Goal: Information Seeking & Learning: Check status

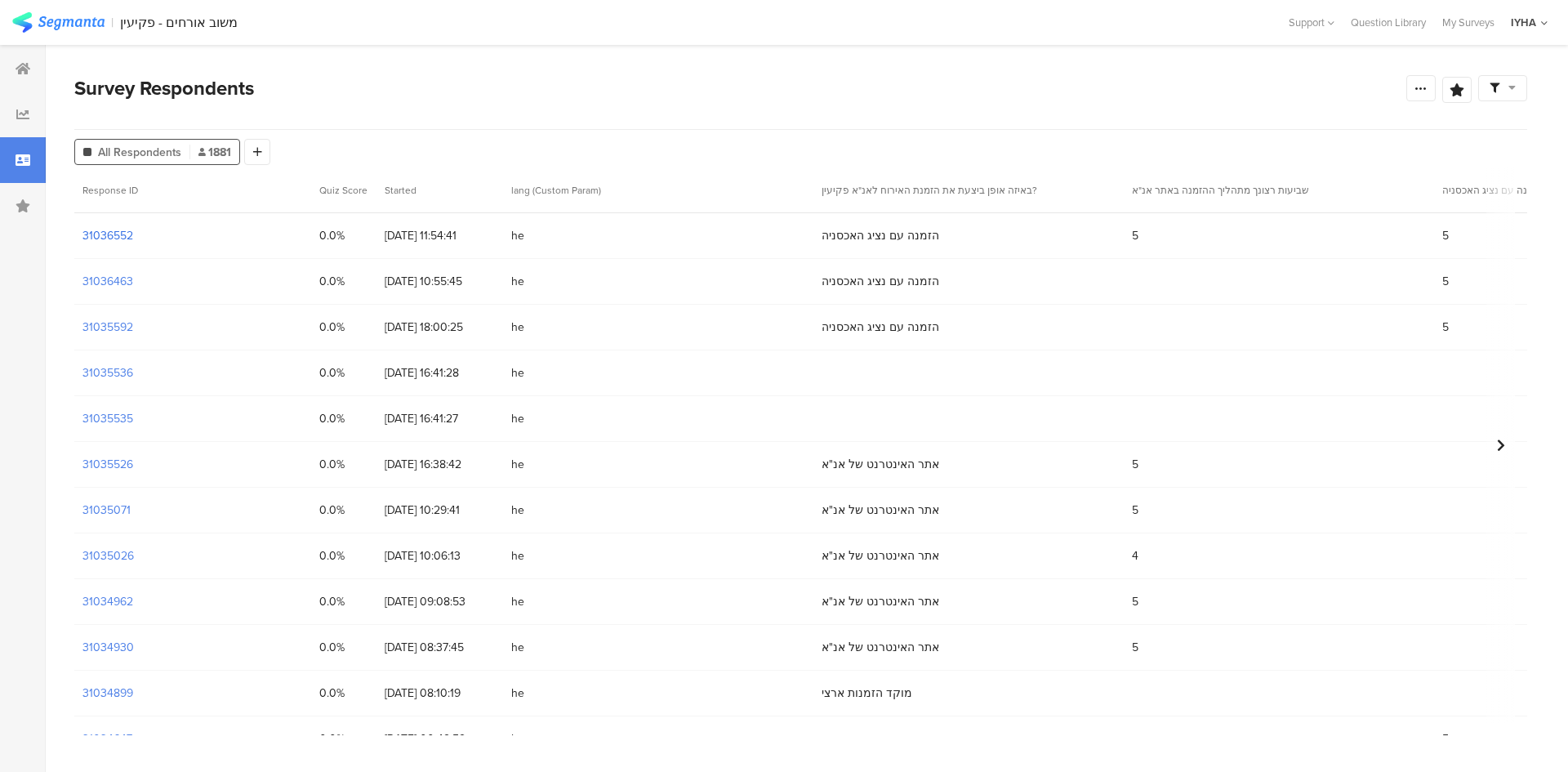
click at [120, 233] on section "31036552" at bounding box center [107, 235] width 50 height 17
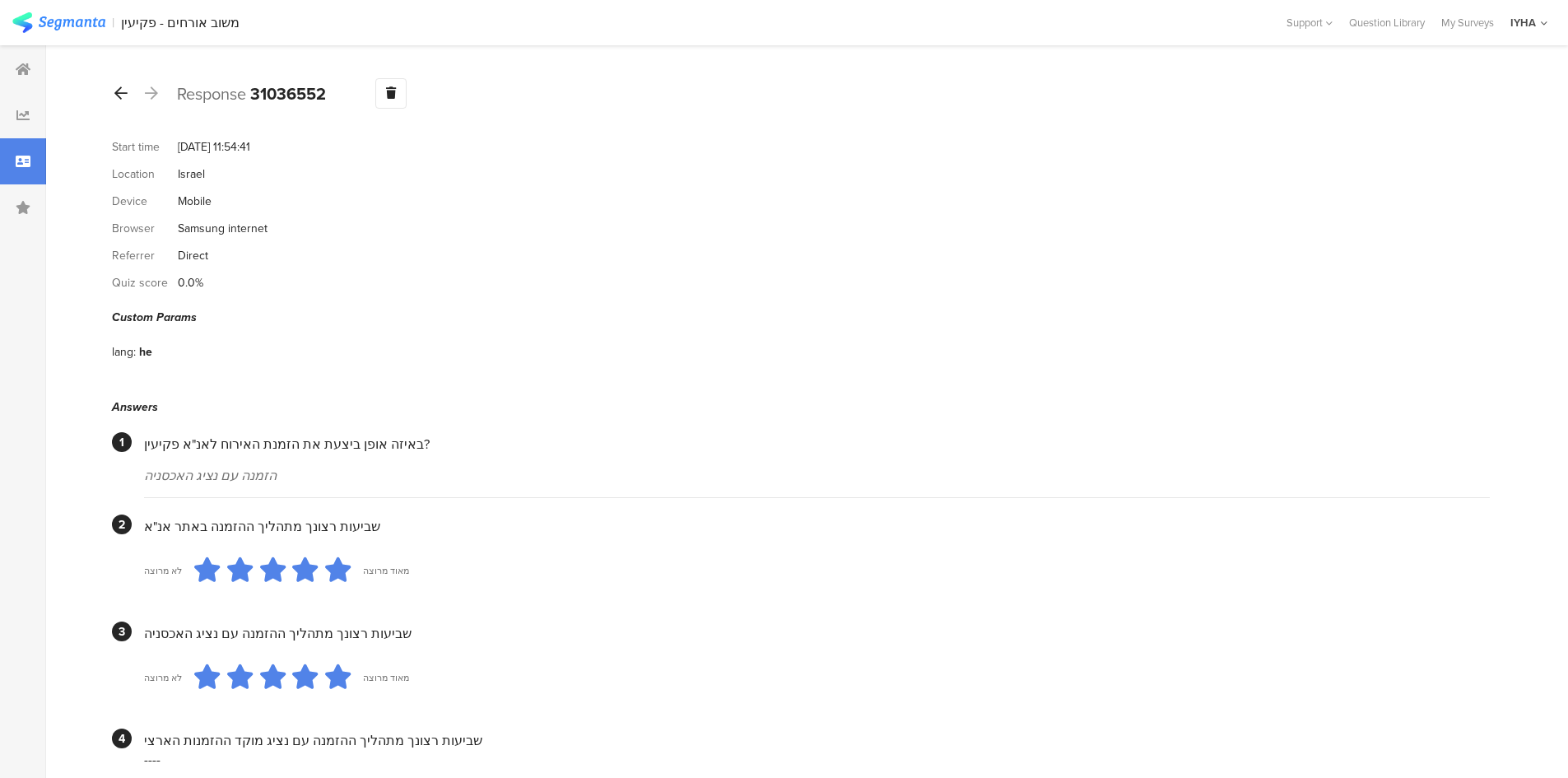
click at [122, 96] on icon at bounding box center [121, 93] width 13 height 15
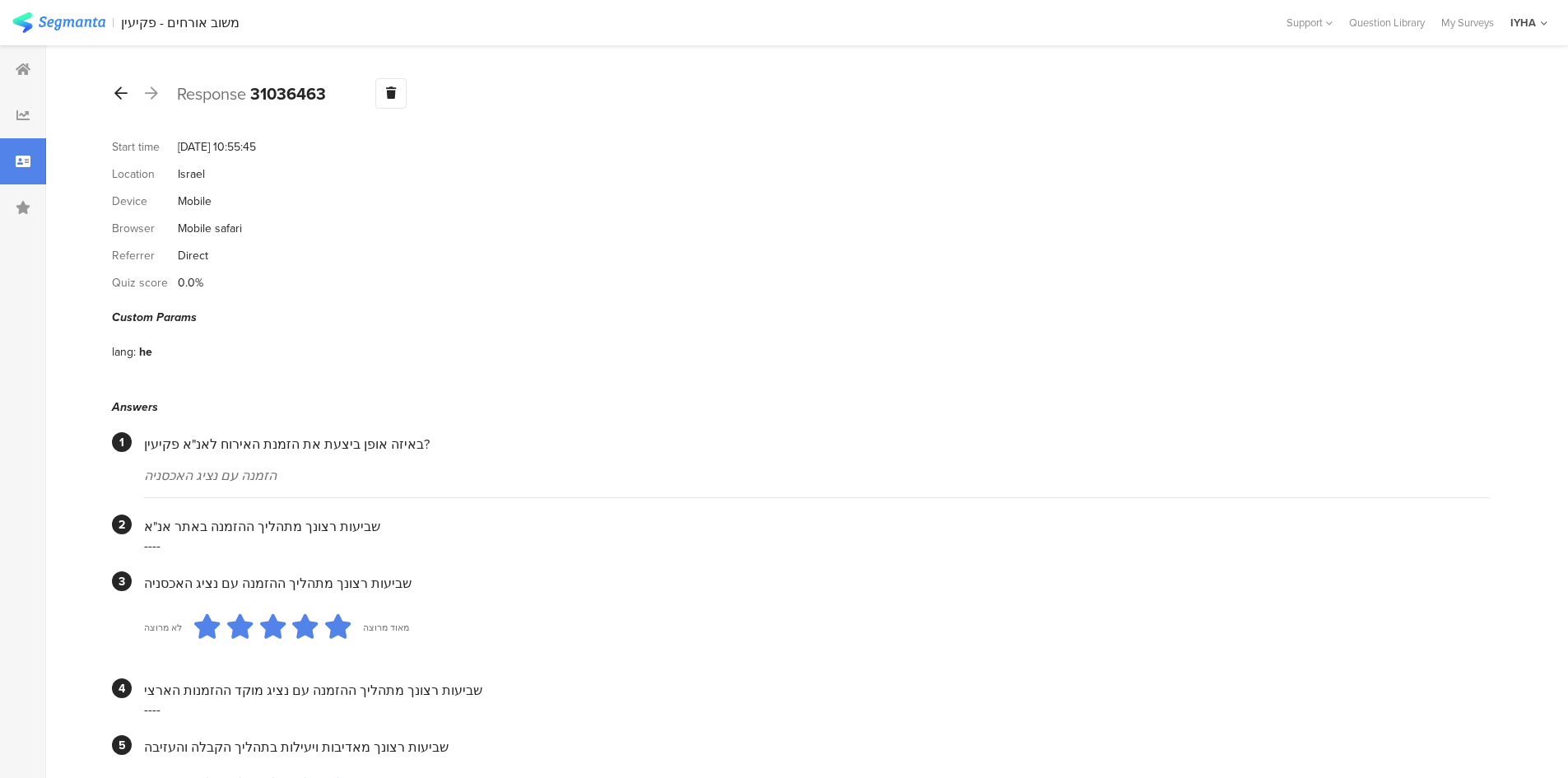
click at [118, 95] on icon at bounding box center [121, 93] width 13 height 15
click at [120, 94] on icon at bounding box center [121, 93] width 13 height 15
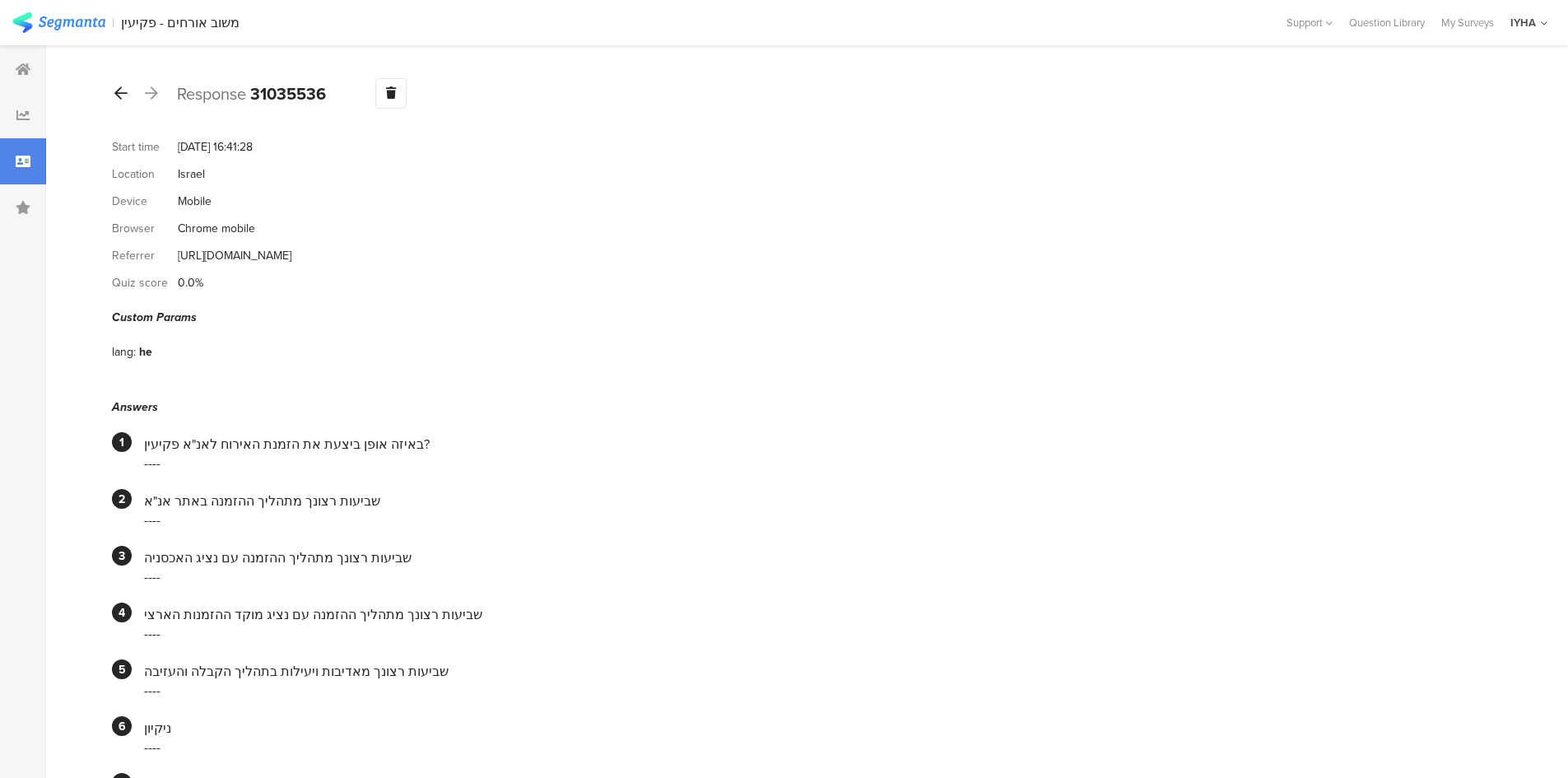
click at [118, 96] on icon at bounding box center [121, 93] width 13 height 15
click at [119, 96] on icon at bounding box center [121, 93] width 13 height 15
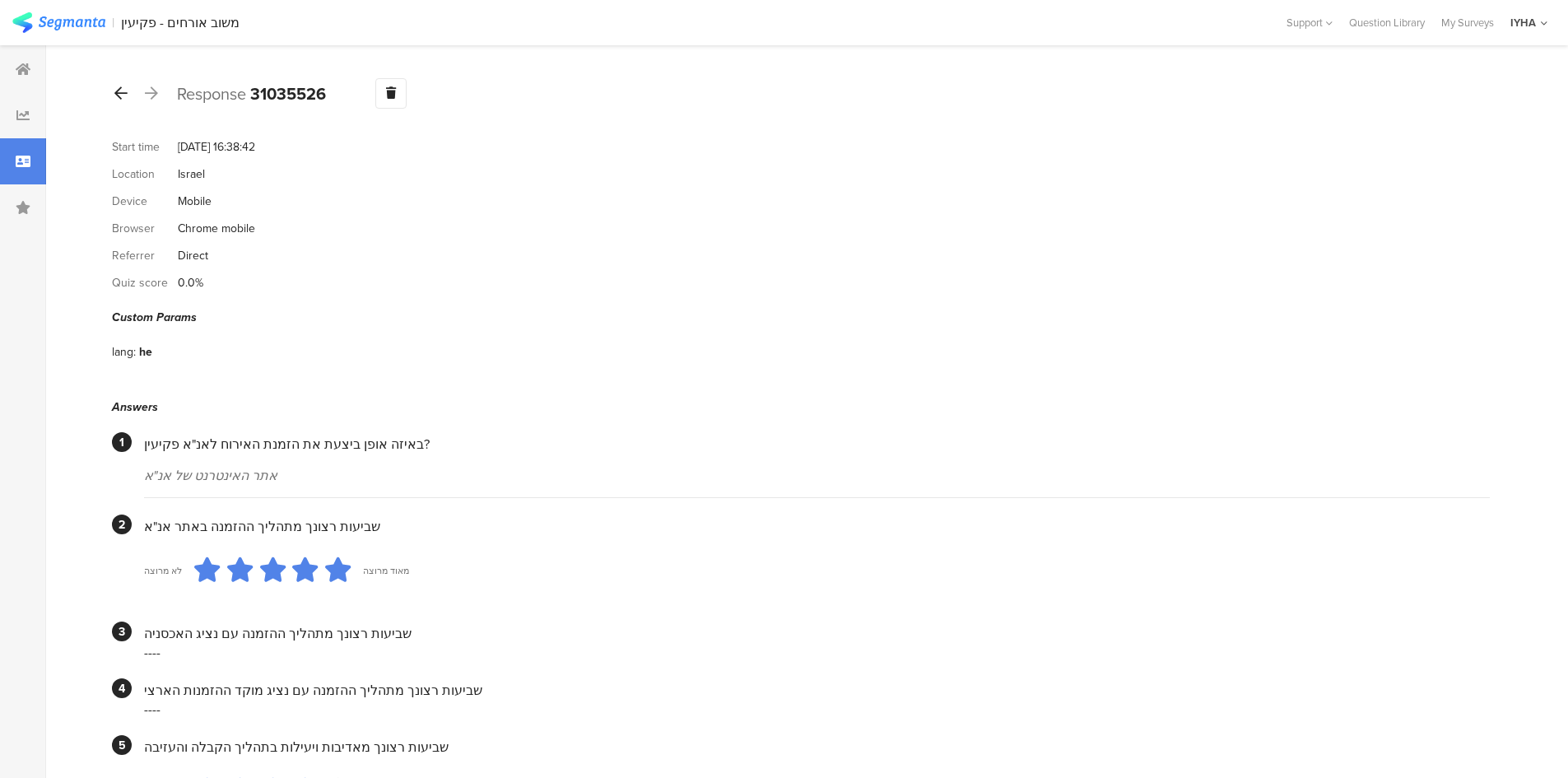
click at [121, 94] on icon at bounding box center [121, 93] width 13 height 15
click at [121, 93] on icon at bounding box center [121, 93] width 13 height 15
